Goal: Task Accomplishment & Management: Complete application form

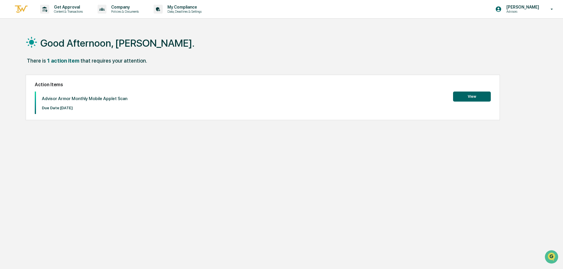
click at [463, 97] on button "View" at bounding box center [472, 96] width 38 height 10
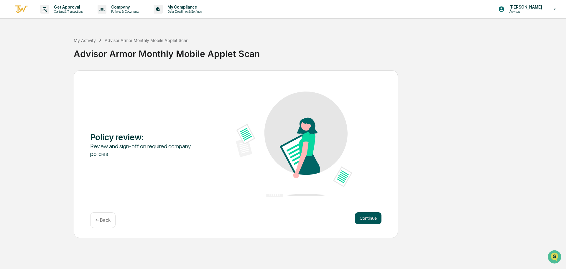
click at [373, 219] on button "Continue" at bounding box center [368, 218] width 27 height 12
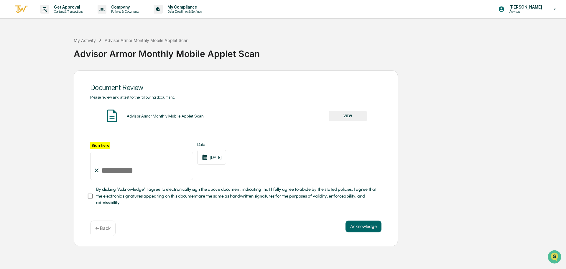
click at [351, 118] on button "VIEW" at bounding box center [348, 116] width 38 height 10
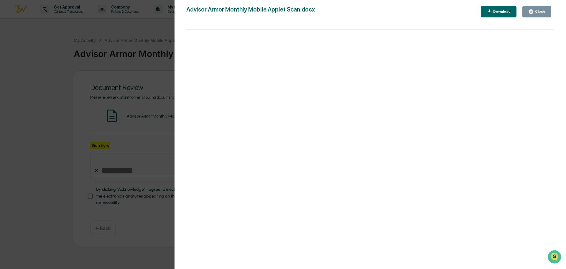
click at [541, 13] on div "Close" at bounding box center [540, 11] width 12 height 4
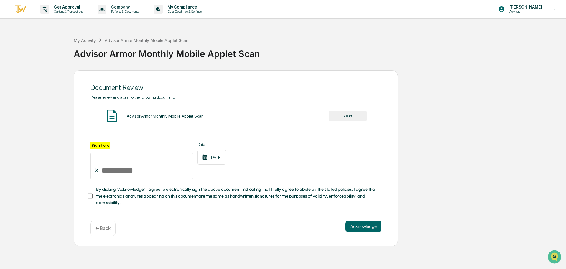
click at [140, 172] on input "Sign here" at bounding box center [141, 166] width 103 height 28
click at [138, 173] on input "Sign here" at bounding box center [141, 166] width 103 height 28
type input "**********"
click at [357, 226] on button "Acknowledge" at bounding box center [364, 226] width 36 height 12
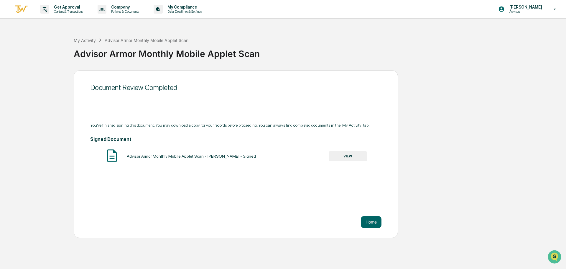
click at [356, 156] on button "VIEW" at bounding box center [348, 156] width 38 height 10
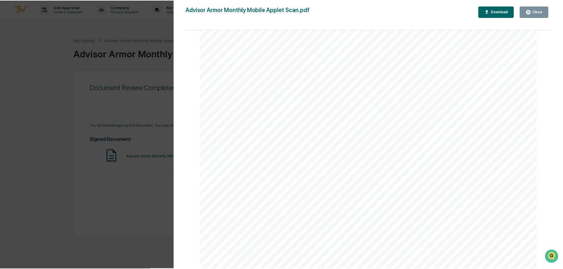
scroll to position [711, 0]
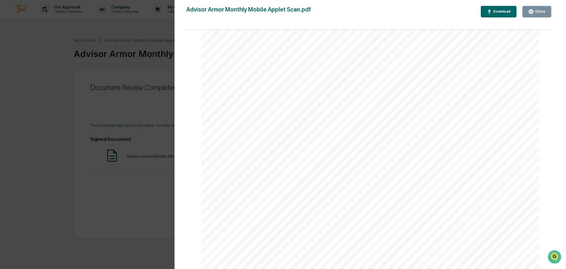
click at [534, 10] on icon "button" at bounding box center [532, 12] width 6 height 6
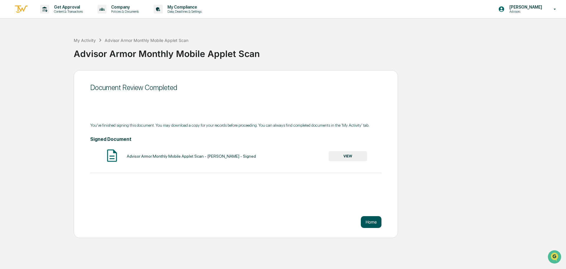
click at [369, 219] on button "Home" at bounding box center [371, 222] width 21 height 12
